Goal: Information Seeking & Learning: Find specific fact

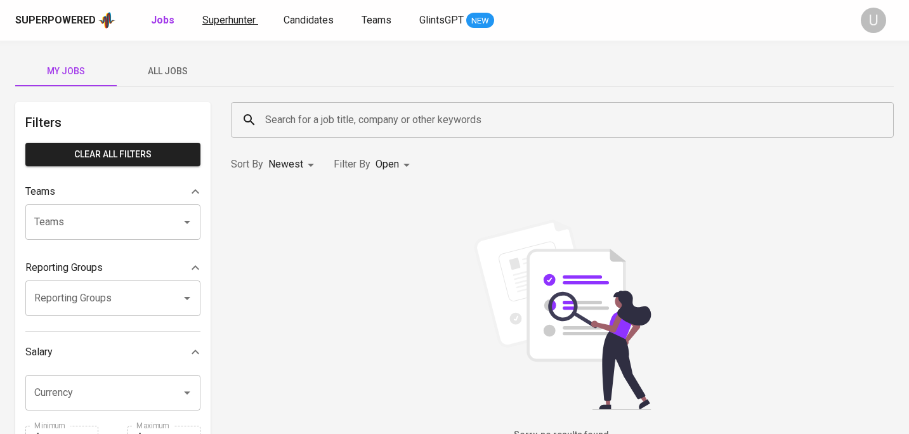
click at [228, 22] on span "Superhunter" at bounding box center [228, 20] width 53 height 12
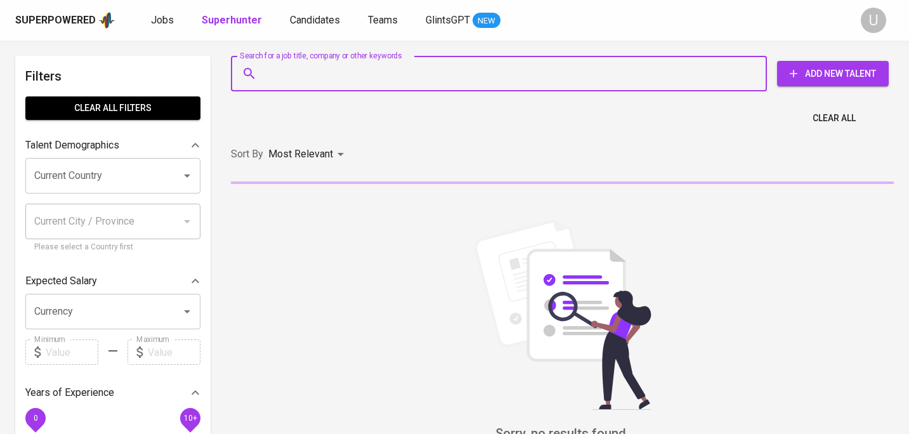
click at [283, 81] on input "Search for a job title, company or other keywords" at bounding box center [502, 74] width 480 height 24
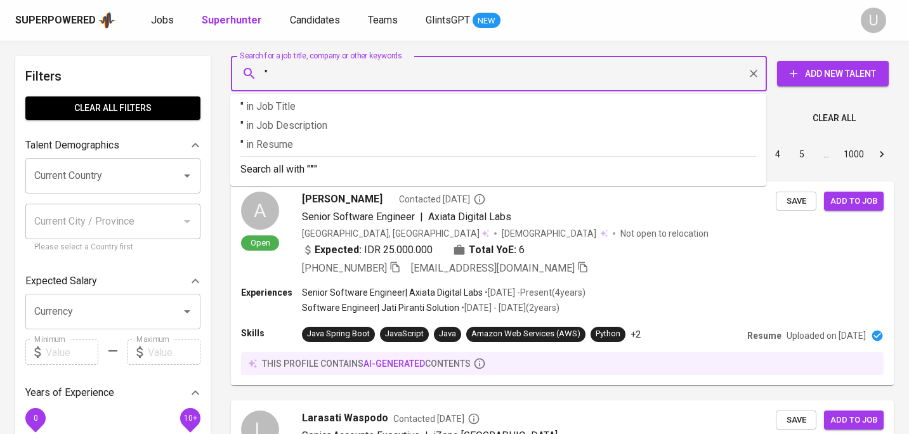
paste input "Chika Annasya Anindita"
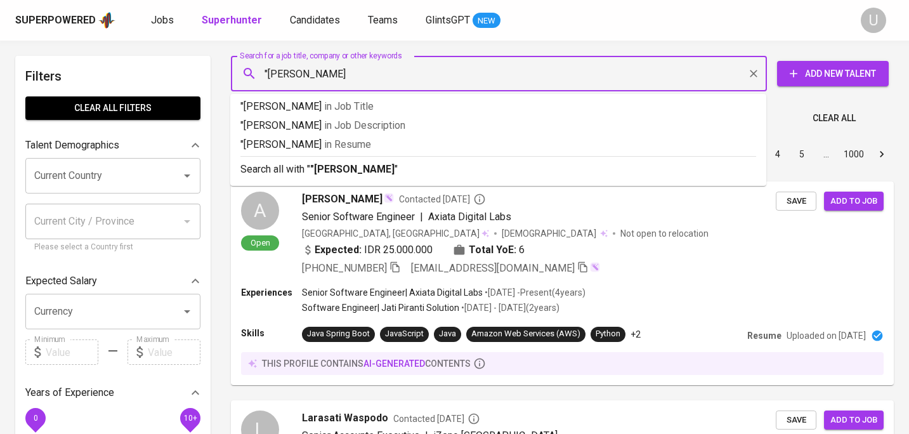
type input ""Chika Annasya Anindita""
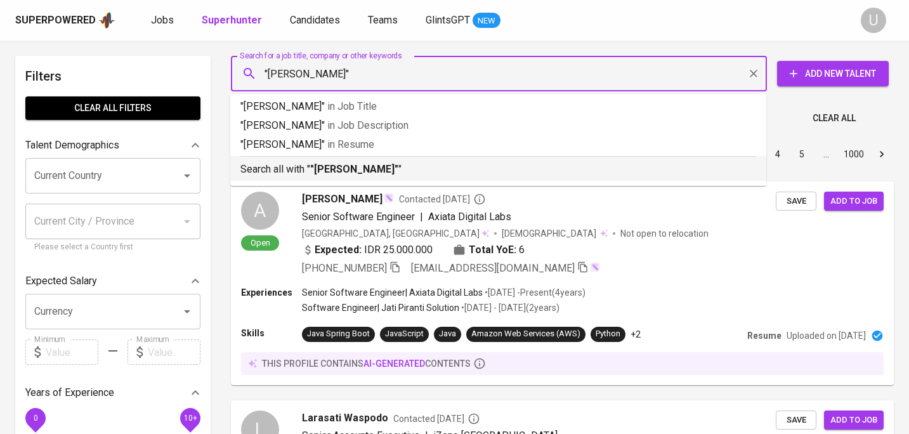
click at [304, 171] on p "Search all with " "Chika Annasya Anindita" "" at bounding box center [498, 169] width 516 height 15
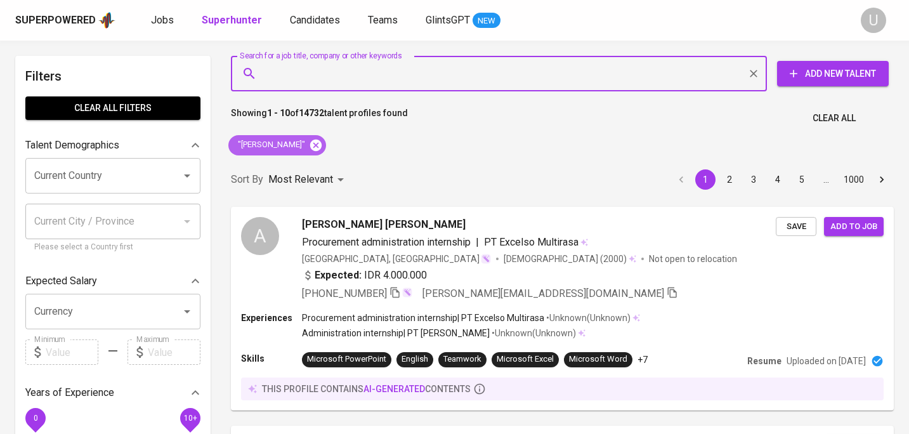
click at [322, 148] on icon at bounding box center [315, 144] width 11 height 11
click at [342, 74] on input "Search for a job title, company or other keywords" at bounding box center [502, 74] width 480 height 24
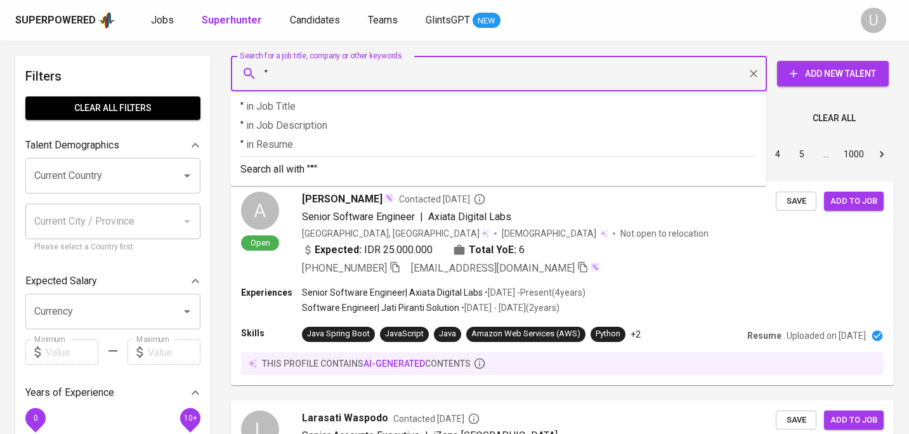
paste input "Noviani Adeleyna"
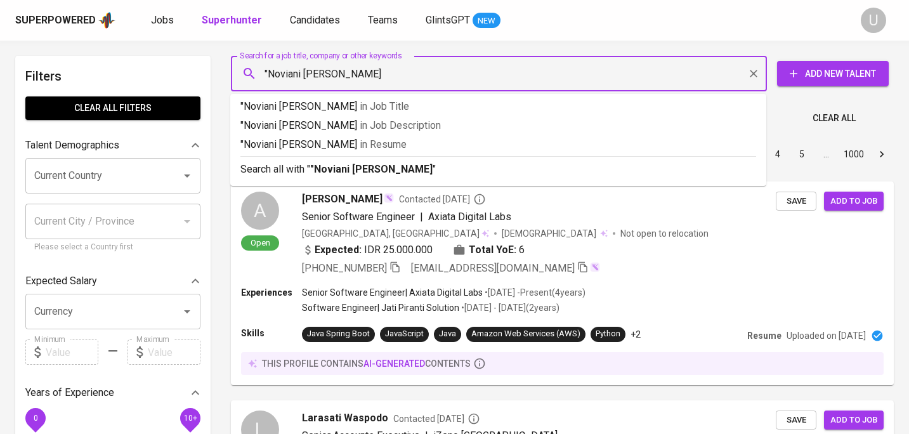
type input ""Noviani Adeleyna""
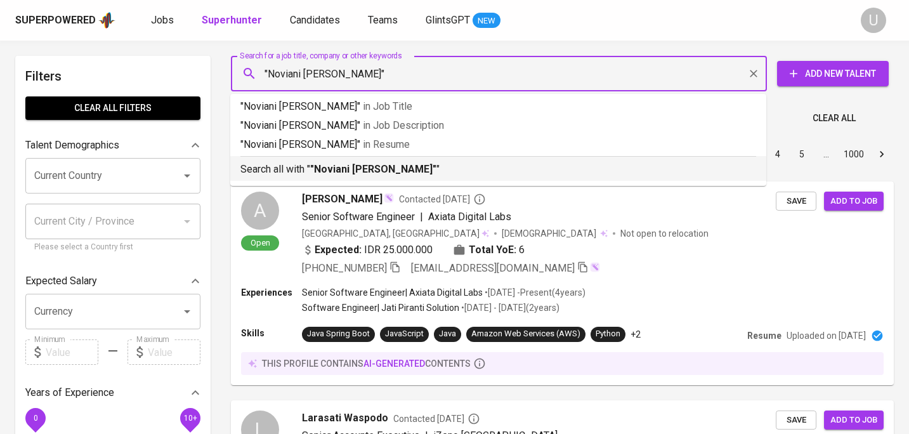
click at [341, 167] on b ""Noviani Adeleyna"" at bounding box center [373, 169] width 126 height 12
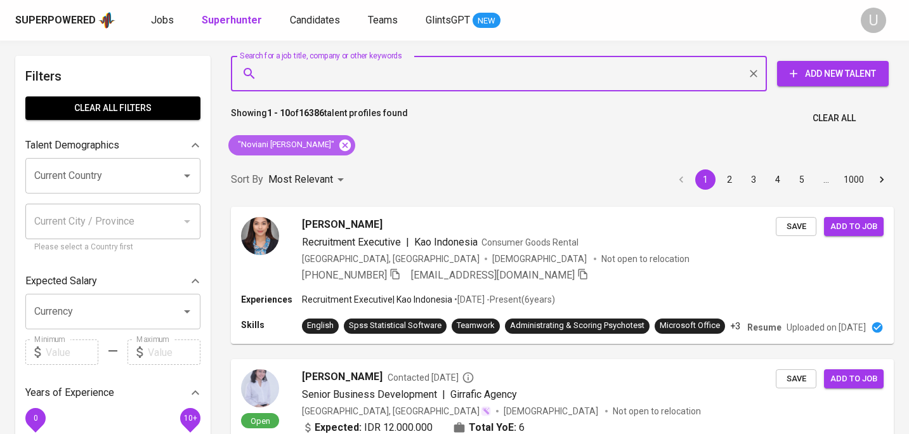
click at [339, 143] on icon at bounding box center [344, 144] width 11 height 11
click at [312, 75] on input "Search for a job title, company or other keywords" at bounding box center [502, 74] width 480 height 24
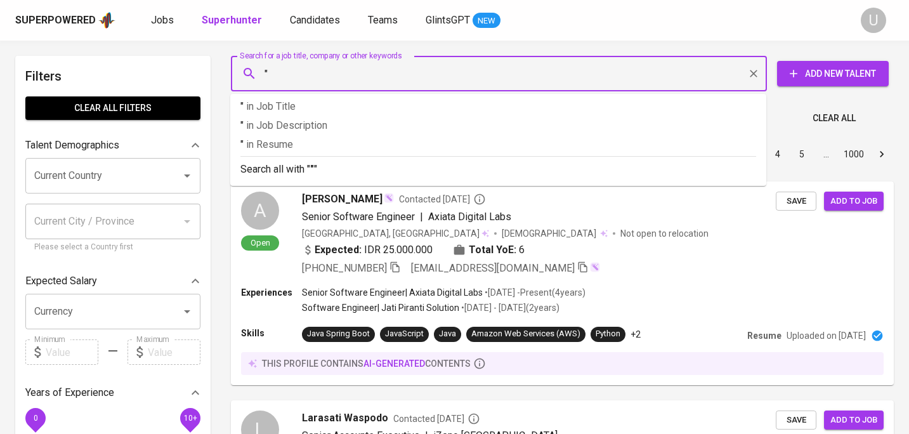
paste input "Antonius Nugroho"
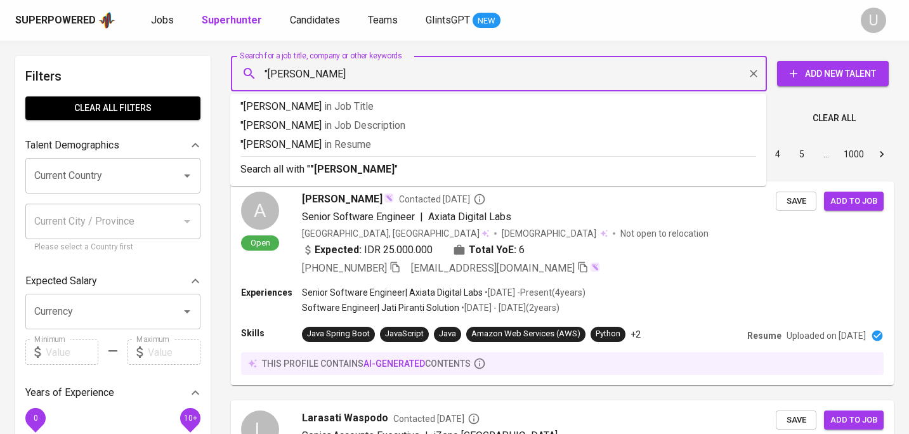
type input ""Antonius Nugroho""
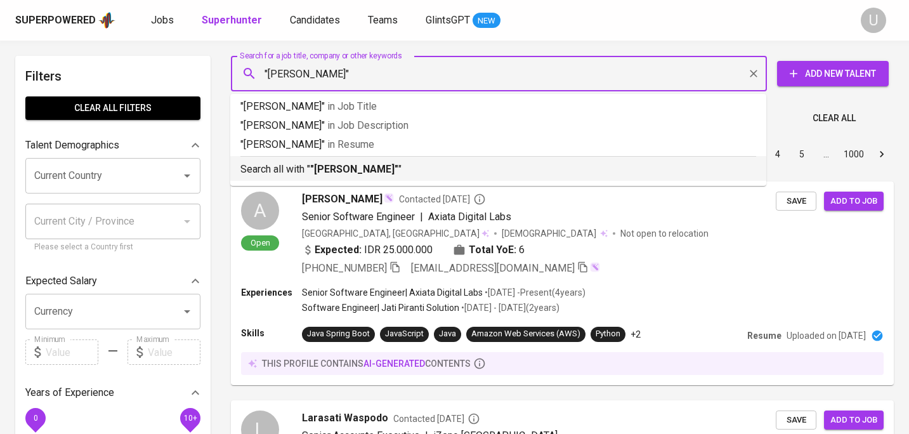
click at [365, 174] on b ""Antonius Nugroho"" at bounding box center [354, 169] width 88 height 12
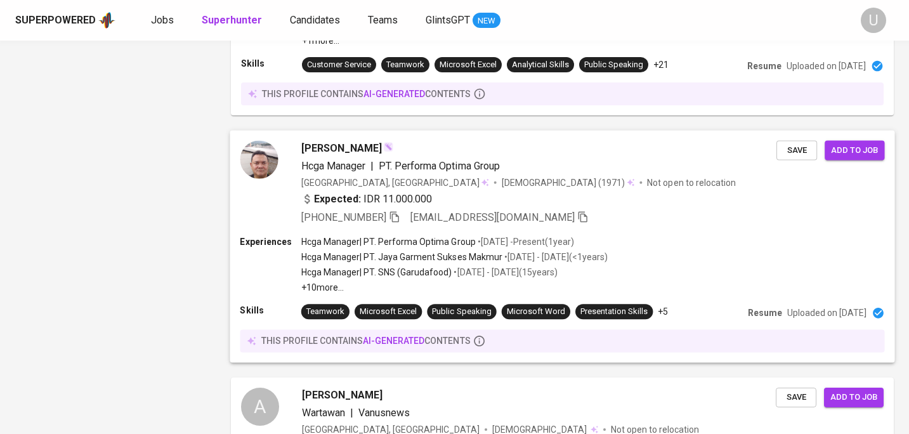
scroll to position [1509, 0]
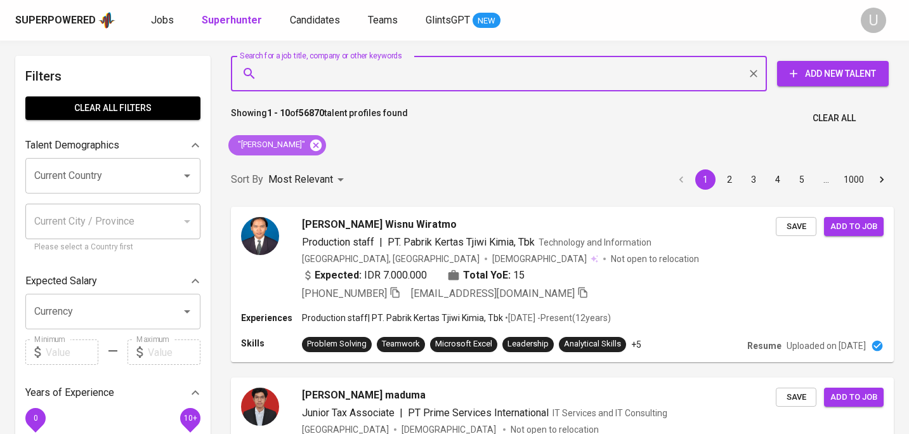
click at [318, 149] on icon at bounding box center [315, 144] width 11 height 11
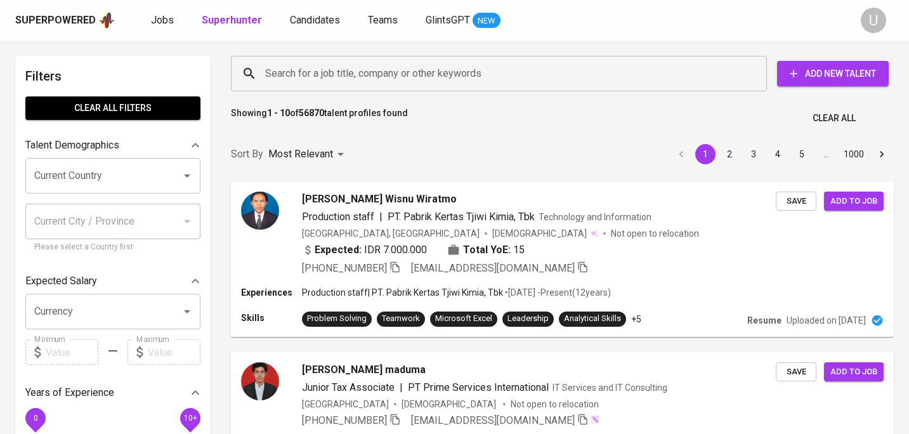
click at [317, 76] on input "Search for a job title, company or other keywords" at bounding box center [502, 74] width 480 height 24
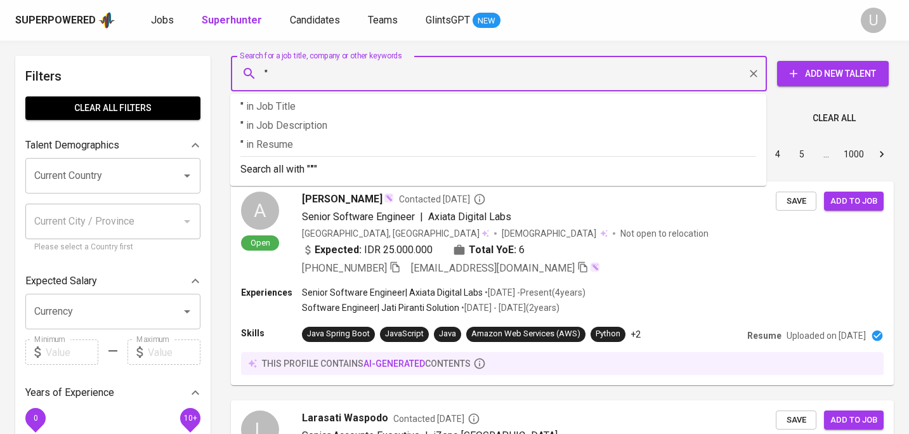
paste input "Putri Meutia"
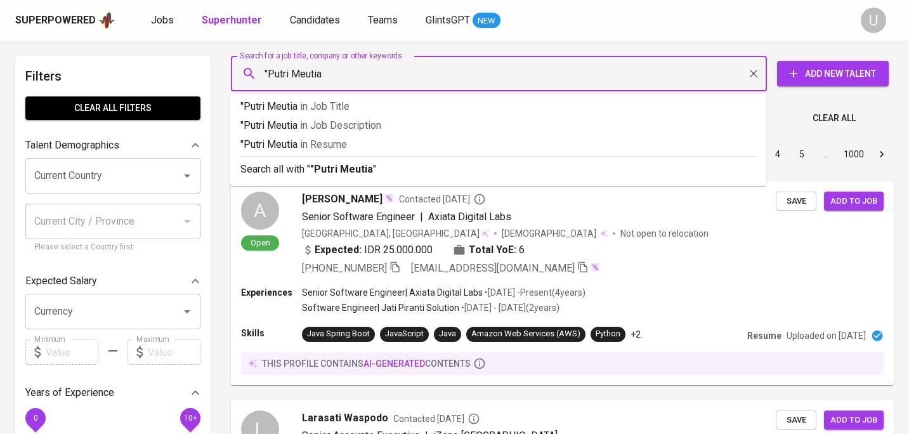
type input ""Putri Meutia""
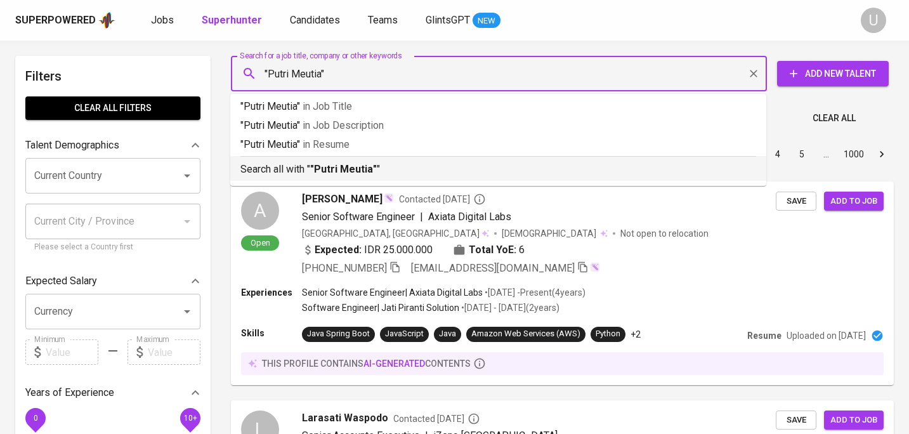
click at [330, 164] on b ""Putri Meutia"" at bounding box center [343, 169] width 67 height 12
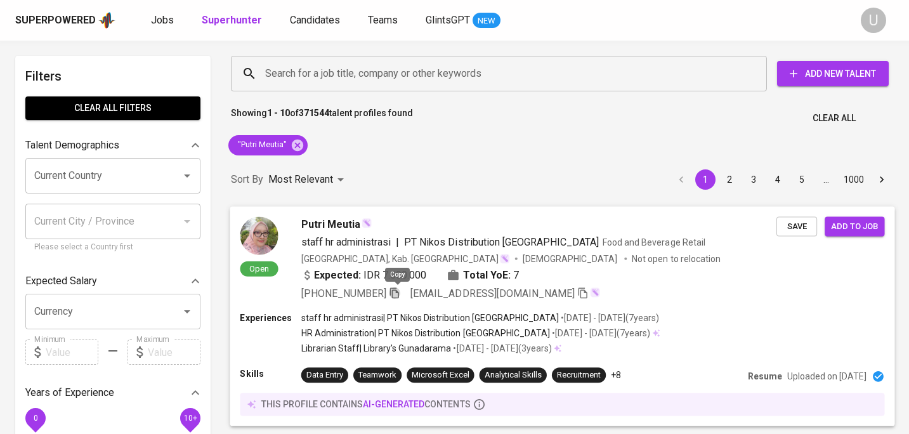
click at [399, 290] on icon "button" at bounding box center [394, 292] width 9 height 11
click at [300, 141] on icon at bounding box center [297, 144] width 11 height 11
click at [313, 76] on input "Search for a job title, company or other keywords" at bounding box center [502, 74] width 480 height 24
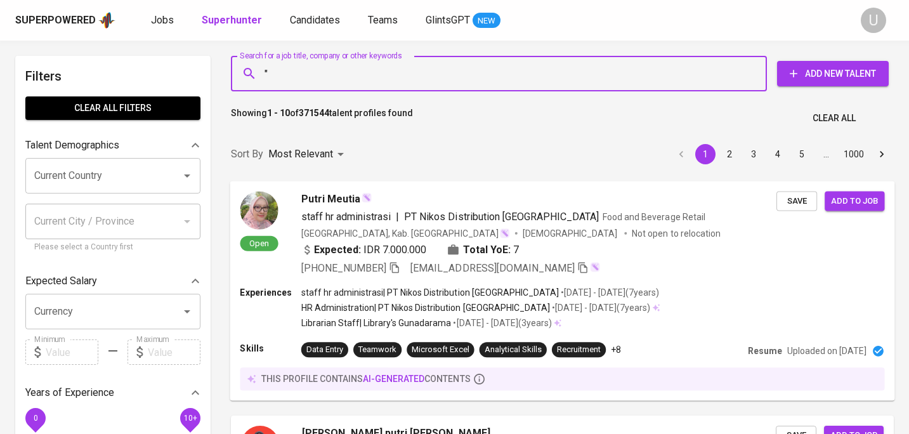
paste input "Sendy Githa Patrycia"
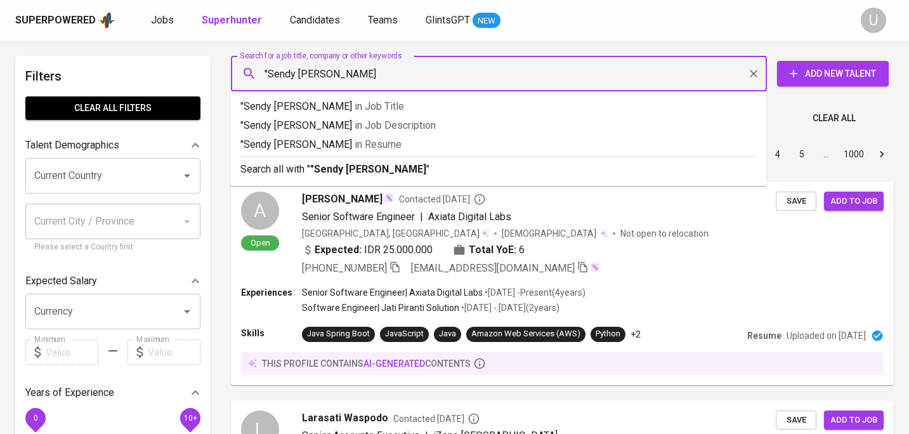
type input ""Sendy Githa Patrycia""
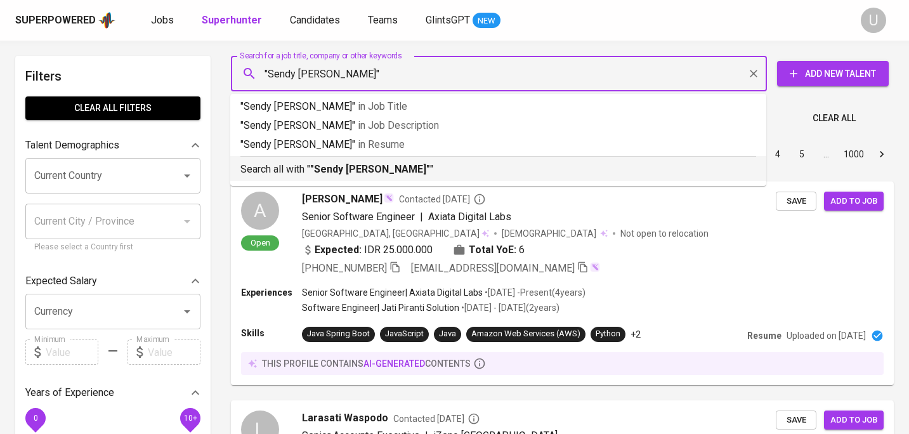
click at [354, 171] on b ""Sendy Githa Patrycia"" at bounding box center [370, 169] width 120 height 12
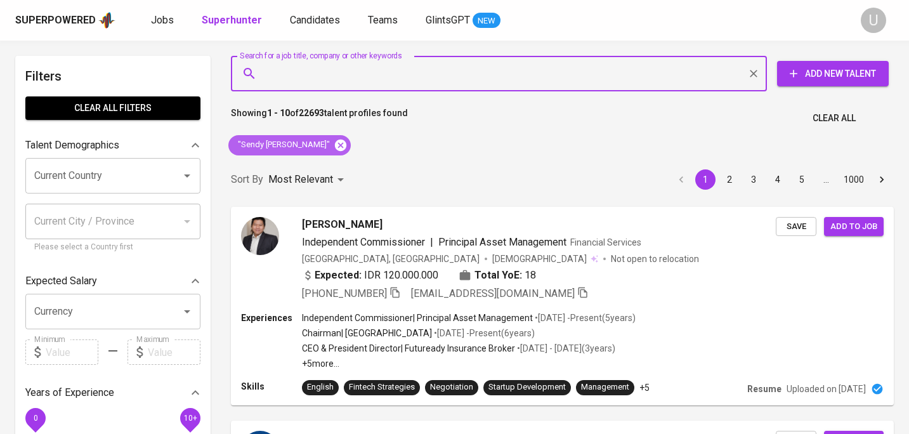
click at [334, 150] on icon at bounding box center [341, 145] width 14 height 14
click at [326, 74] on input "Search for a job title, company or other keywords" at bounding box center [502, 74] width 480 height 24
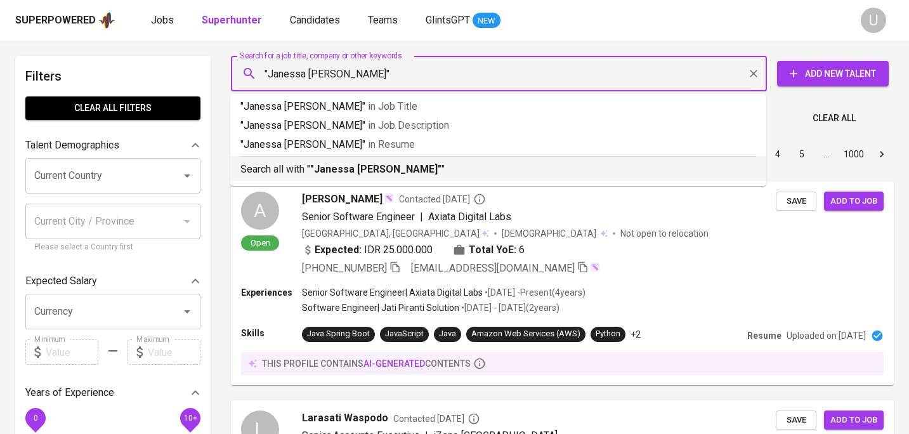
click at [318, 179] on li "Search all with " "[PERSON_NAME] [PERSON_NAME]" "" at bounding box center [498, 168] width 536 height 25
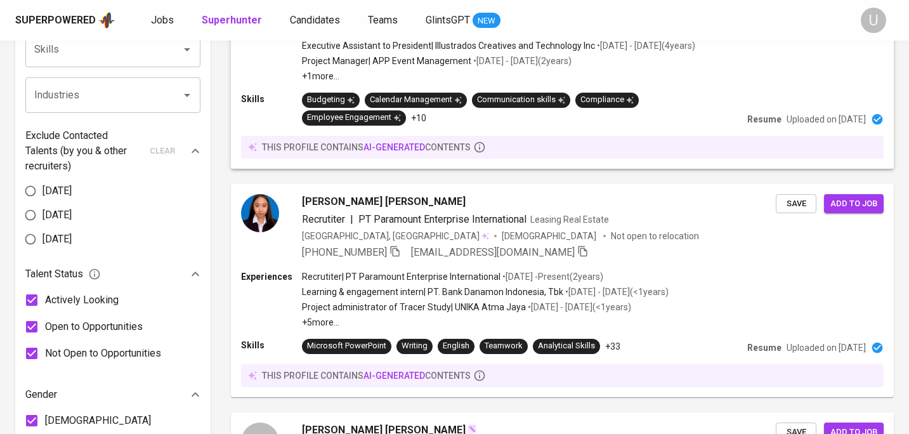
scroll to position [556, 0]
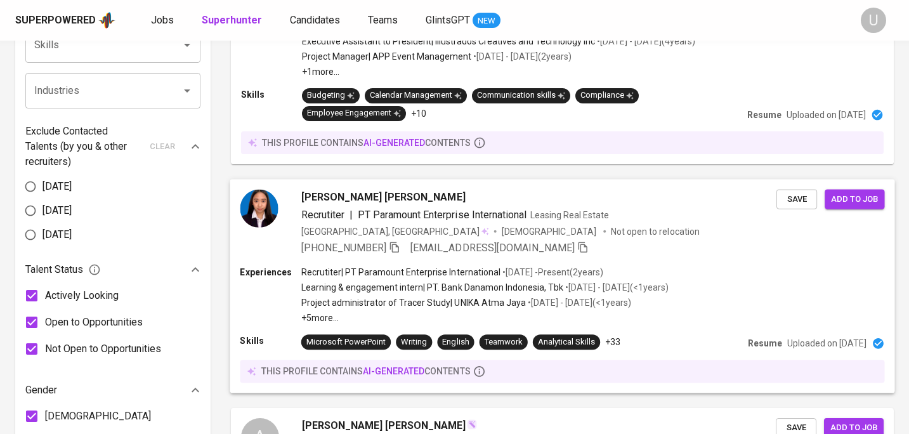
click at [394, 247] on icon "button" at bounding box center [394, 246] width 11 height 11
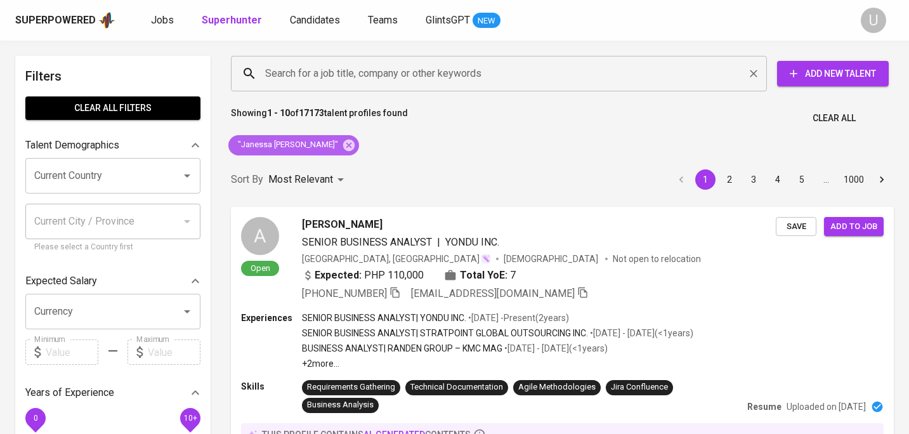
click at [343, 150] on icon at bounding box center [348, 144] width 11 height 11
click at [312, 160] on div "Sort By Most Relevant MOST_RELEVANT 1 2 3 4 5 … 1000" at bounding box center [562, 179] width 678 height 39
click at [309, 80] on input "Search for a job title, company or other keywords" at bounding box center [502, 74] width 480 height 24
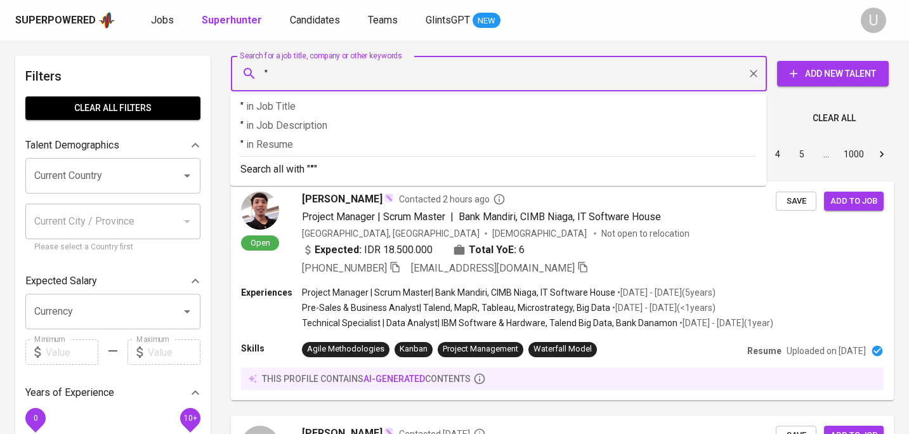
paste input "[PERSON_NAME]"
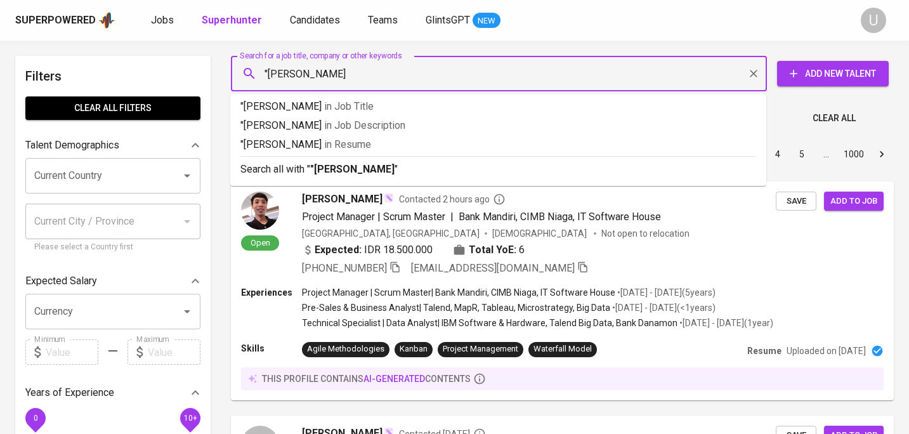
type input ""[PERSON_NAME]""
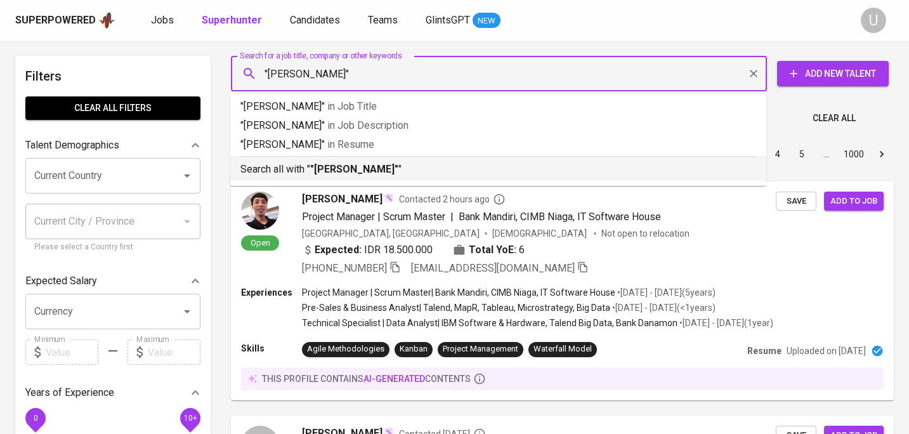
click at [325, 166] on b ""[PERSON_NAME]"" at bounding box center [354, 169] width 88 height 12
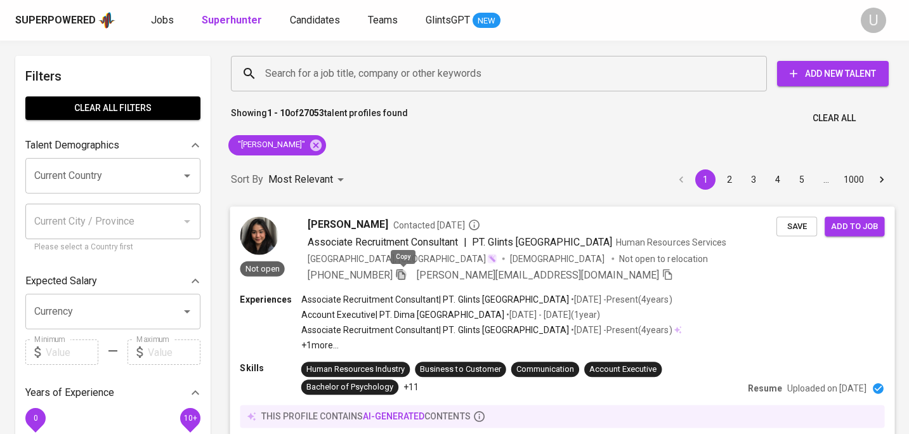
click at [402, 275] on icon "button" at bounding box center [400, 273] width 11 height 11
click at [310, 147] on icon at bounding box center [315, 144] width 11 height 11
click at [306, 76] on input "Search for a job title, company or other keywords" at bounding box center [502, 74] width 480 height 24
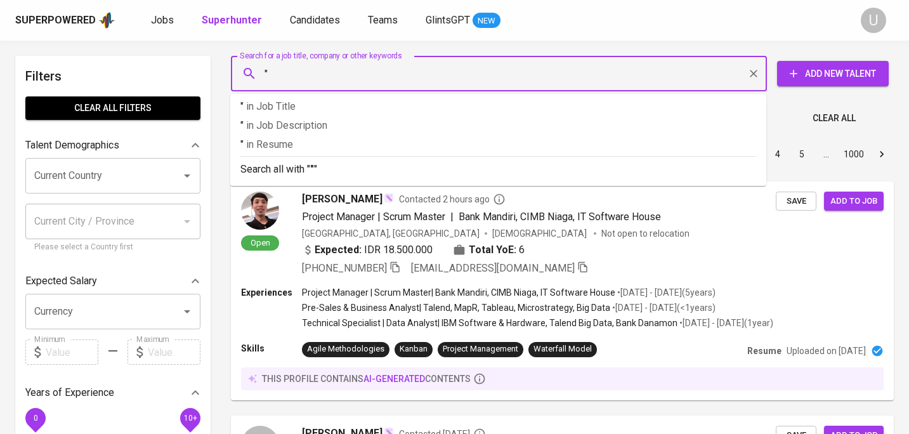
paste input "[PERSON_NAME]"
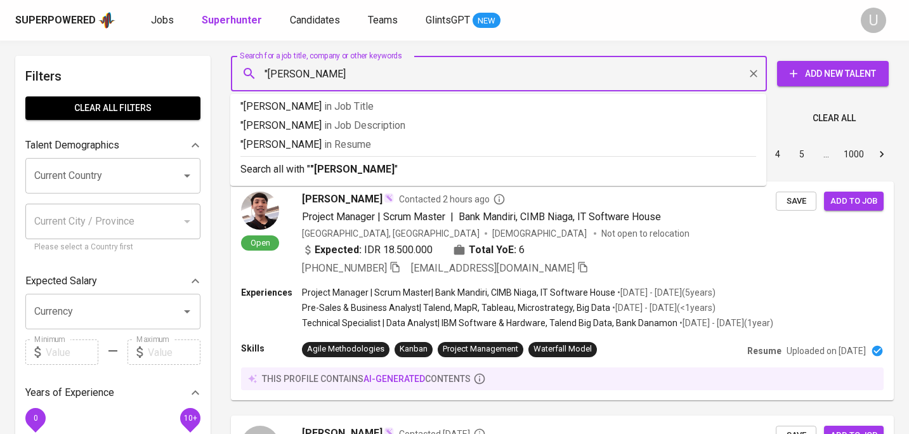
type input ""[PERSON_NAME]""
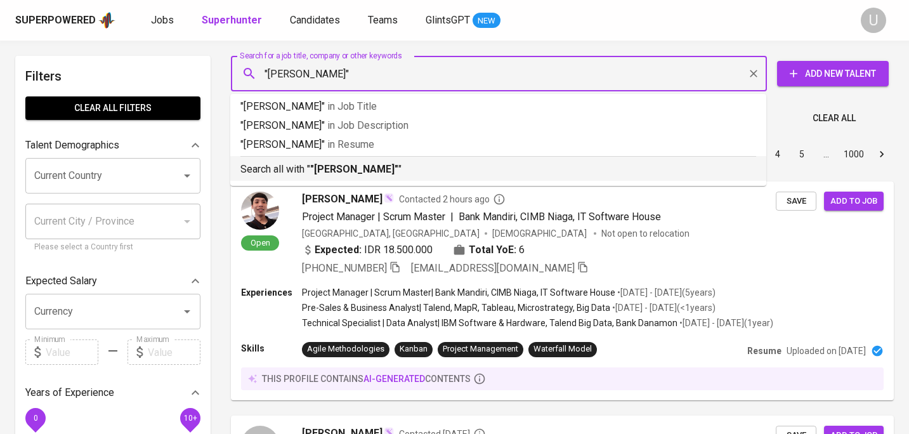
click at [304, 172] on p "Search all with " "[PERSON_NAME]" "" at bounding box center [498, 169] width 516 height 15
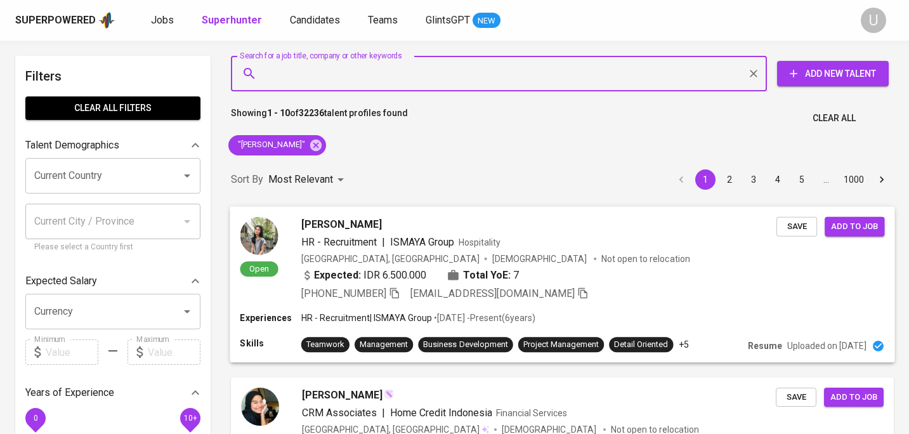
click at [398, 290] on icon "button" at bounding box center [394, 292] width 11 height 11
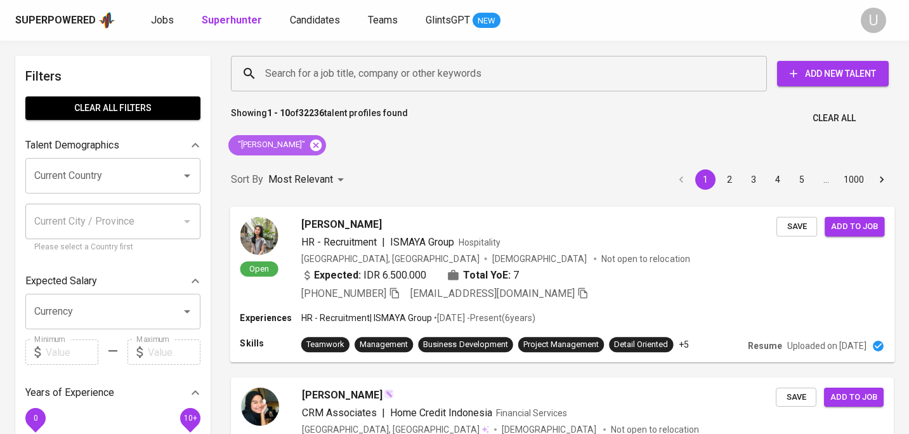
click at [323, 146] on icon at bounding box center [316, 145] width 14 height 14
click at [341, 76] on input "Search for a job title, company or other keywords" at bounding box center [502, 74] width 480 height 24
click at [344, 75] on input "Search for a job title, company or other keywords" at bounding box center [502, 74] width 480 height 24
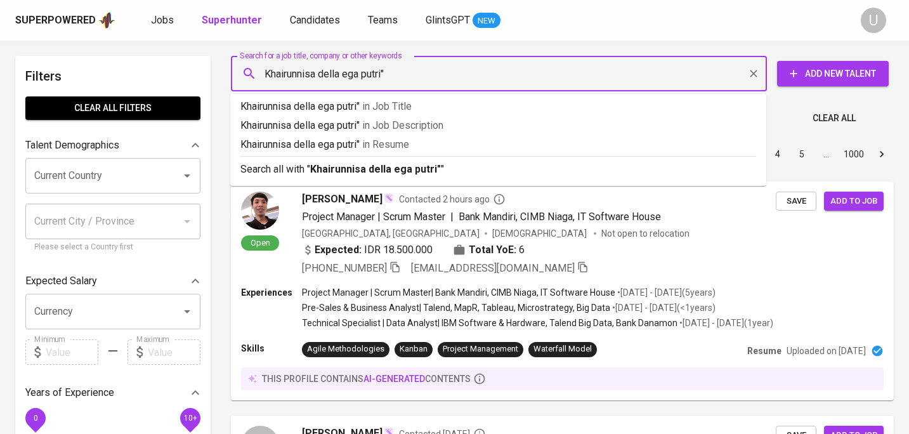
click at [263, 72] on input "Khairunnisa della ega putri"" at bounding box center [502, 74] width 480 height 24
type input ""Khairunnisa della ega putri""
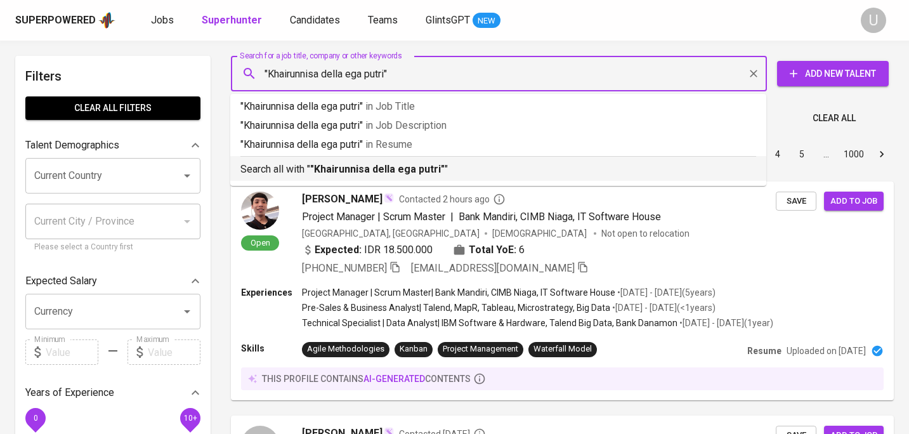
click at [342, 172] on b ""Khairunnisa della ega putri"" at bounding box center [377, 169] width 134 height 12
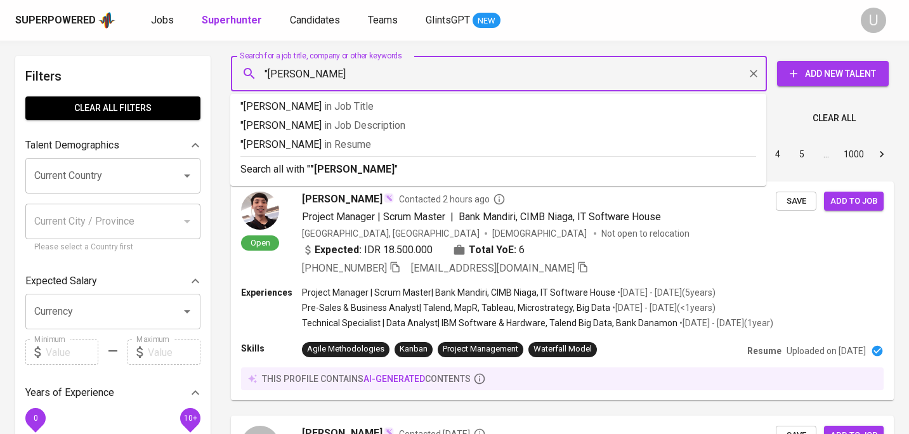
type input ""Della Ega Putri""
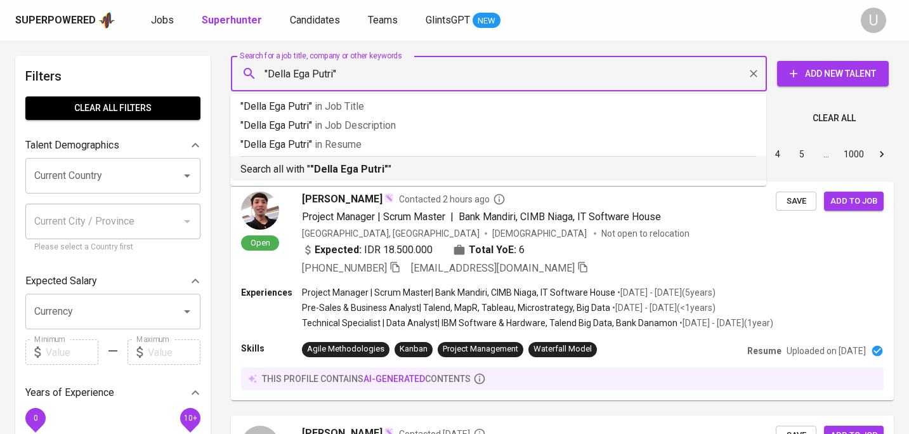
click at [391, 168] on p "Search all with " "Della Ega Putri" "" at bounding box center [498, 169] width 516 height 15
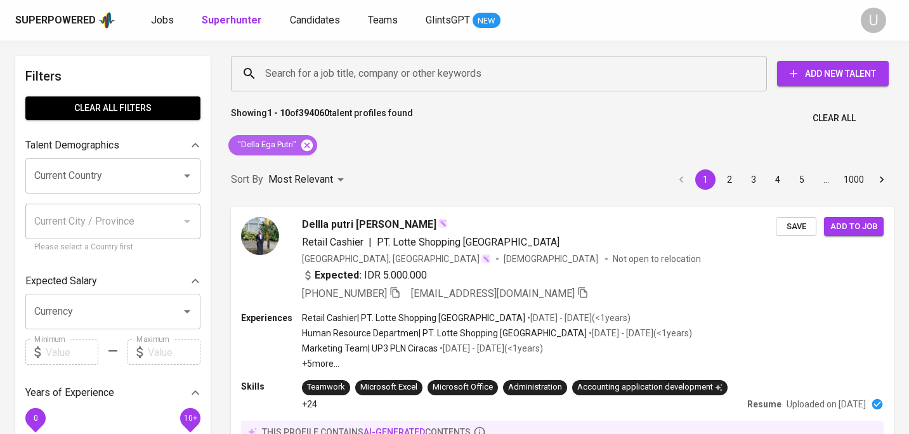
click at [308, 150] on icon at bounding box center [306, 144] width 11 height 11
click at [318, 76] on input "Search for a job title, company or other keywords" at bounding box center [502, 74] width 480 height 24
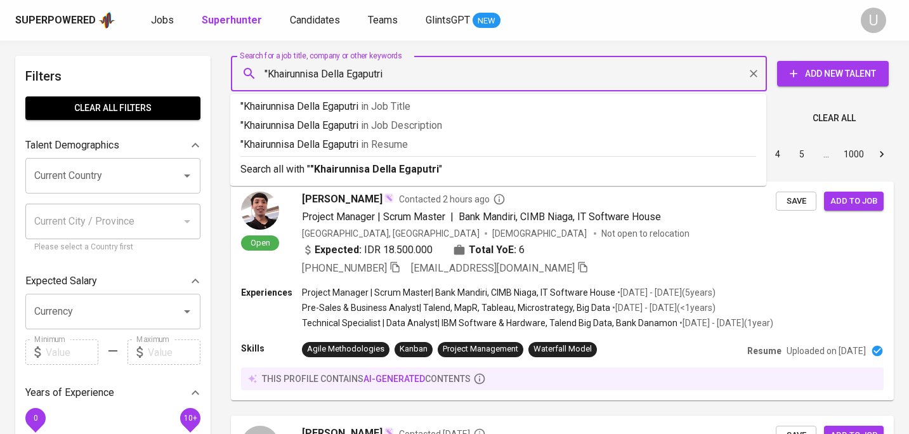
type input ""Khairunnisa Della Egaputri""
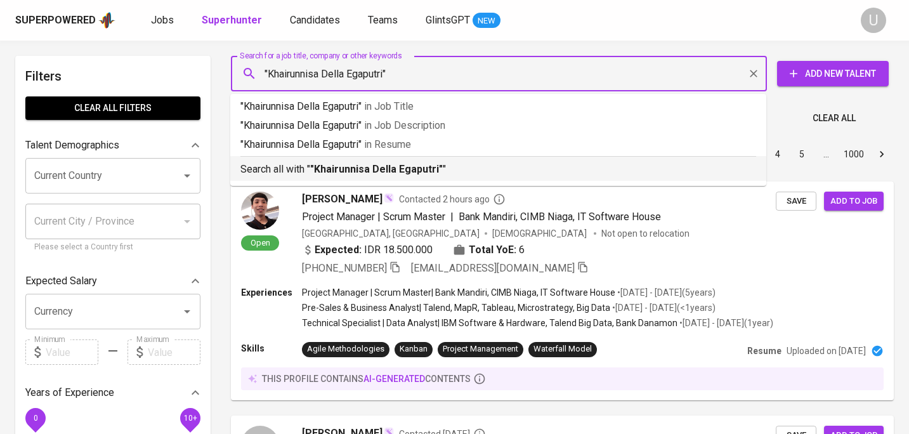
click at [332, 176] on p "Search all with " "Khairunnisa Della Egaputri" "" at bounding box center [498, 169] width 516 height 15
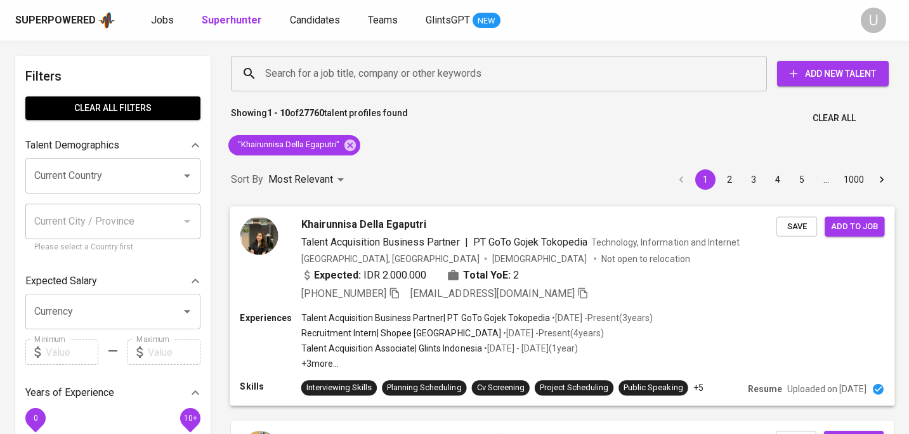
click at [348, 224] on span "Khairunnisa Della Egaputri" at bounding box center [364, 223] width 126 height 15
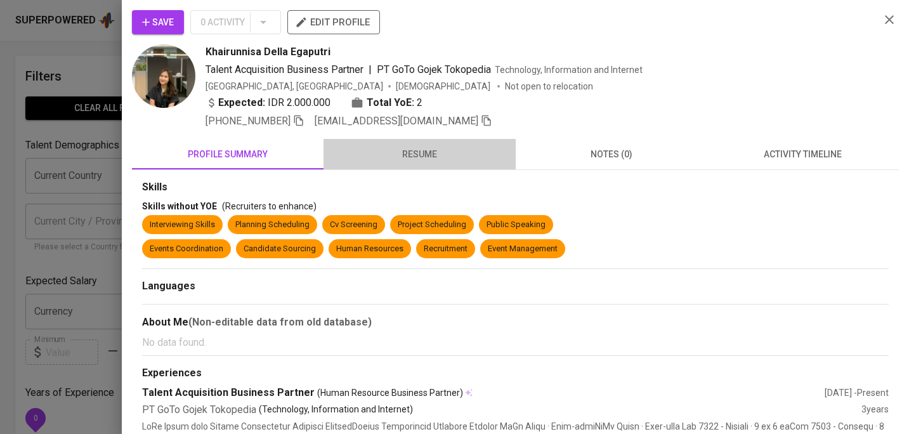
click at [425, 162] on button "resume" at bounding box center [419, 154] width 192 height 30
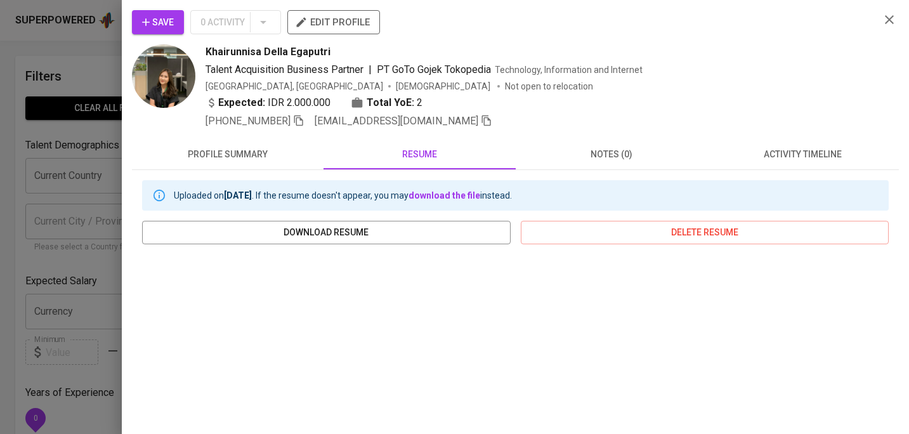
click at [885, 22] on icon "button" at bounding box center [888, 19] width 15 height 15
